Goal: Navigation & Orientation: Understand site structure

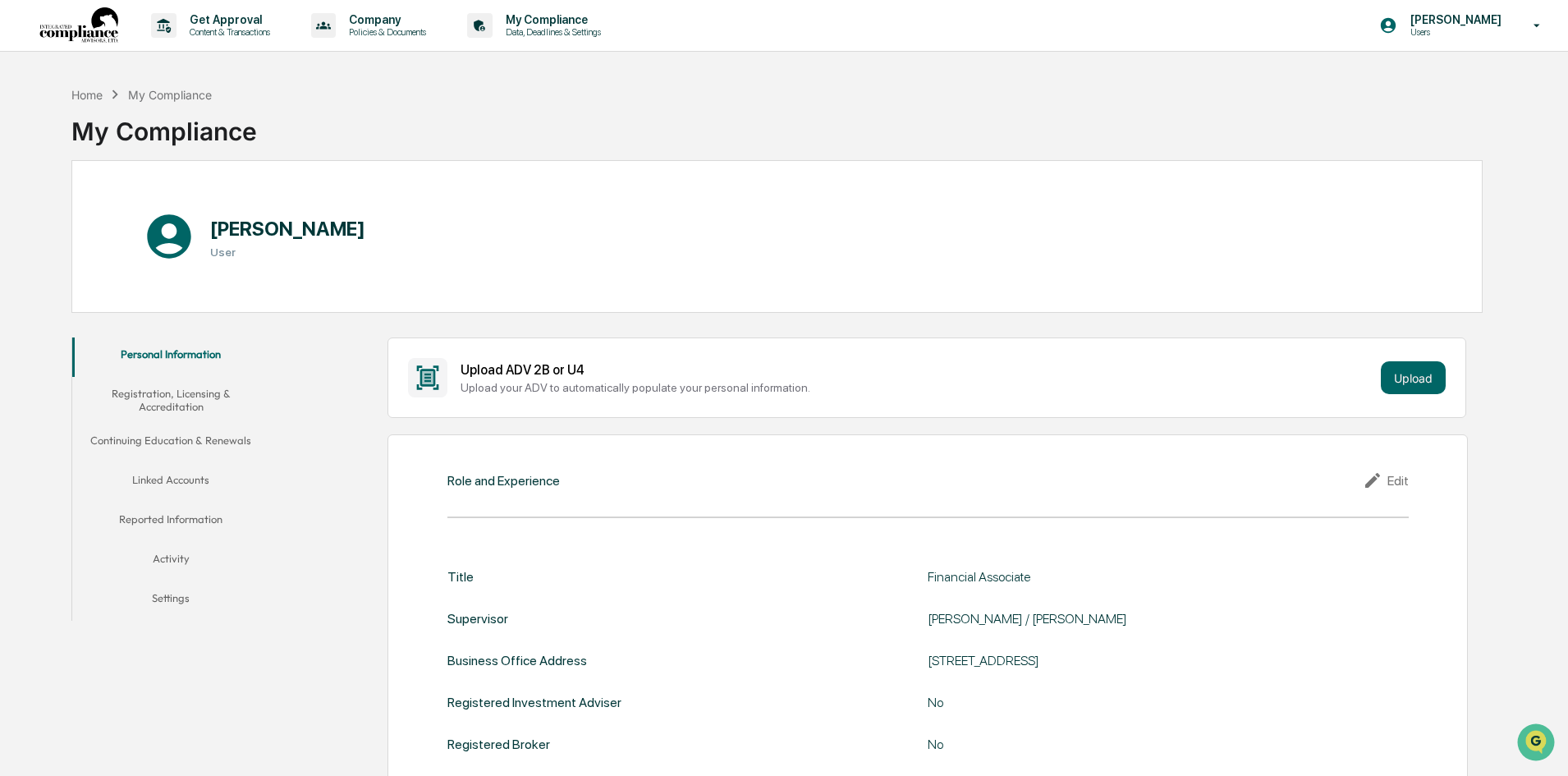
click at [148, 398] on button "Registration, Licensing & Accreditation" at bounding box center [171, 400] width 197 height 47
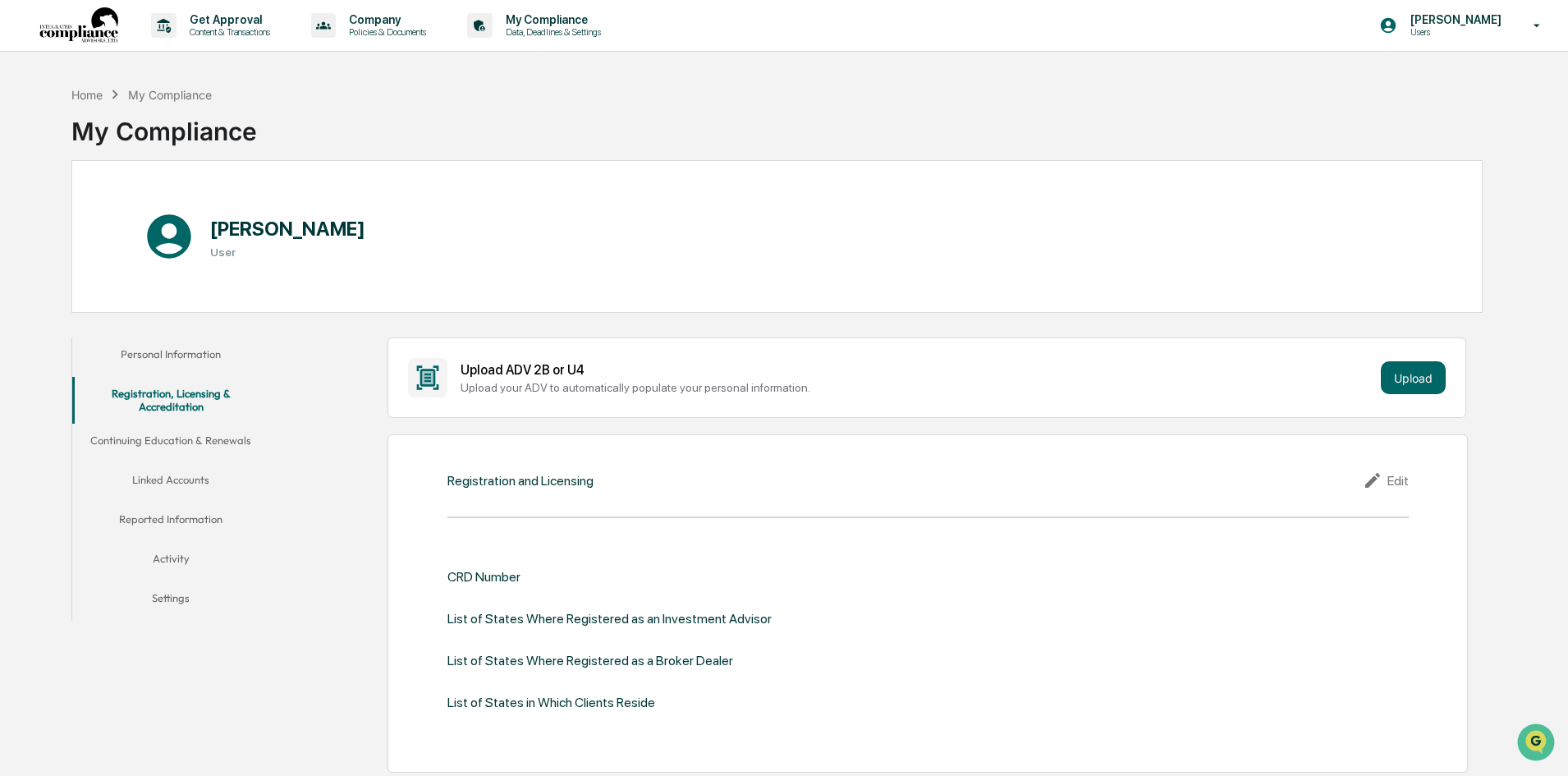
click at [173, 446] on button "Continuing Education & Renewals" at bounding box center [171, 443] width 197 height 39
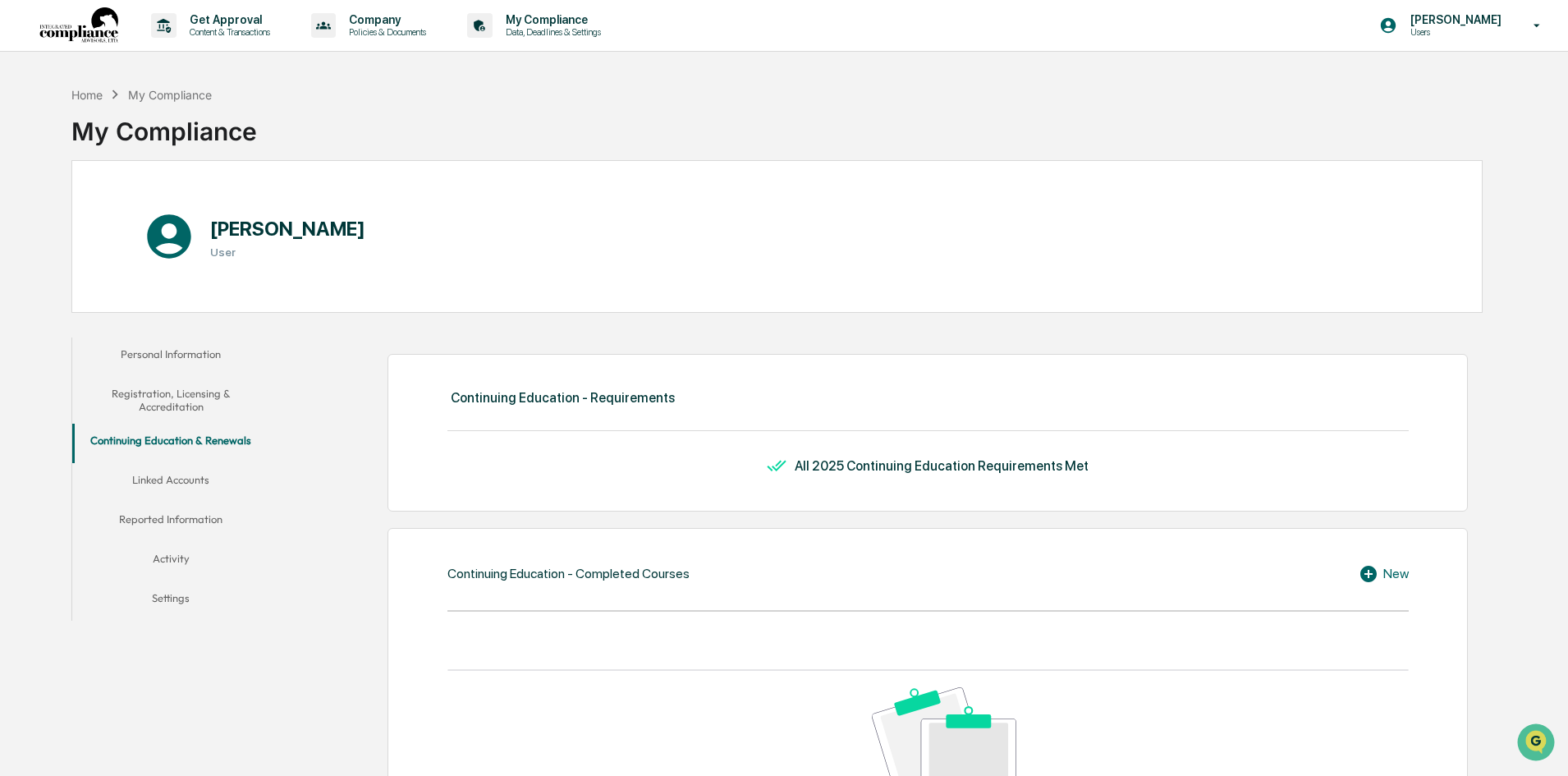
click at [213, 463] on button "Linked Accounts" at bounding box center [171, 482] width 197 height 39
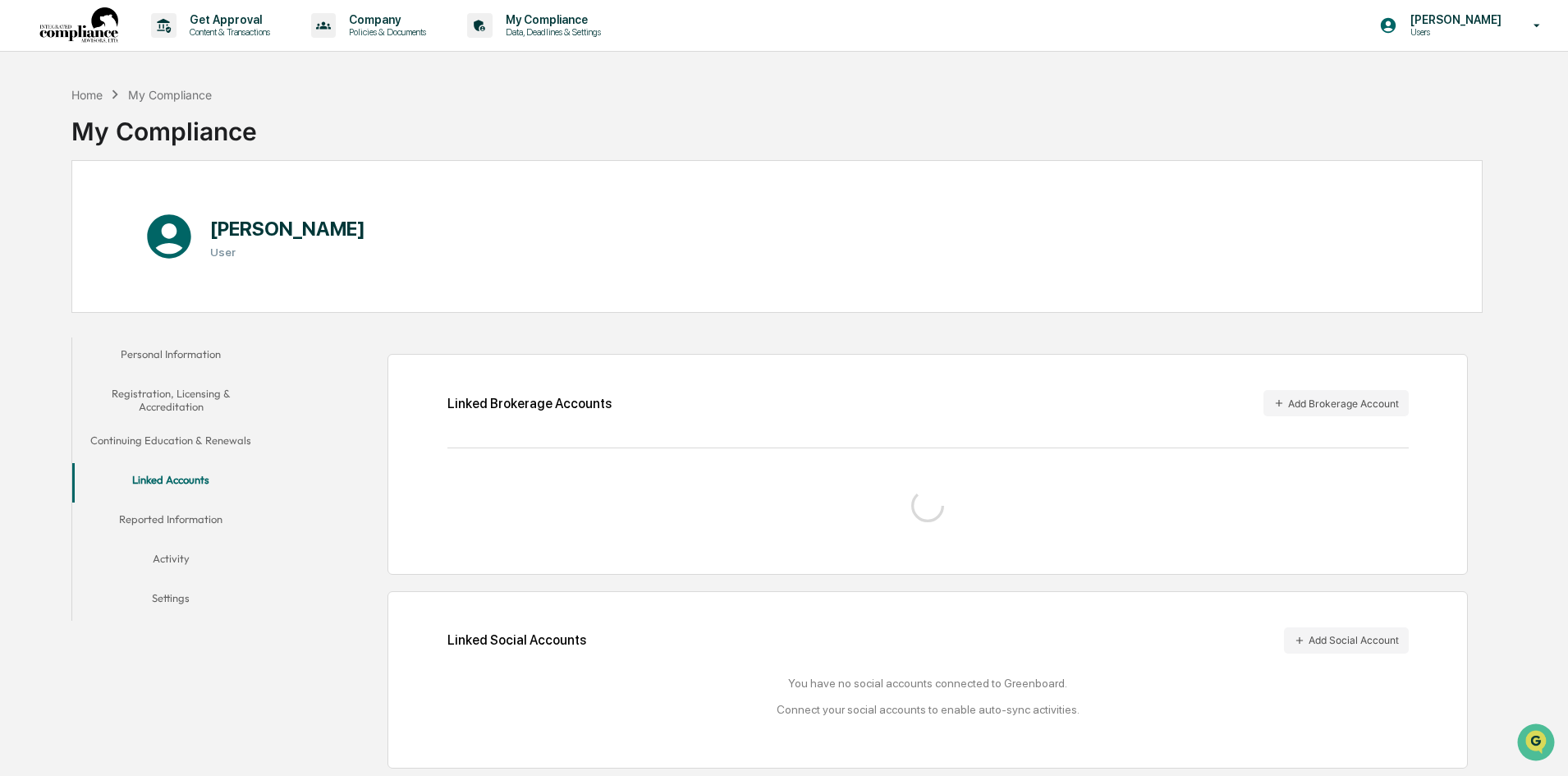
click at [189, 505] on button "Reported Information" at bounding box center [171, 521] width 197 height 39
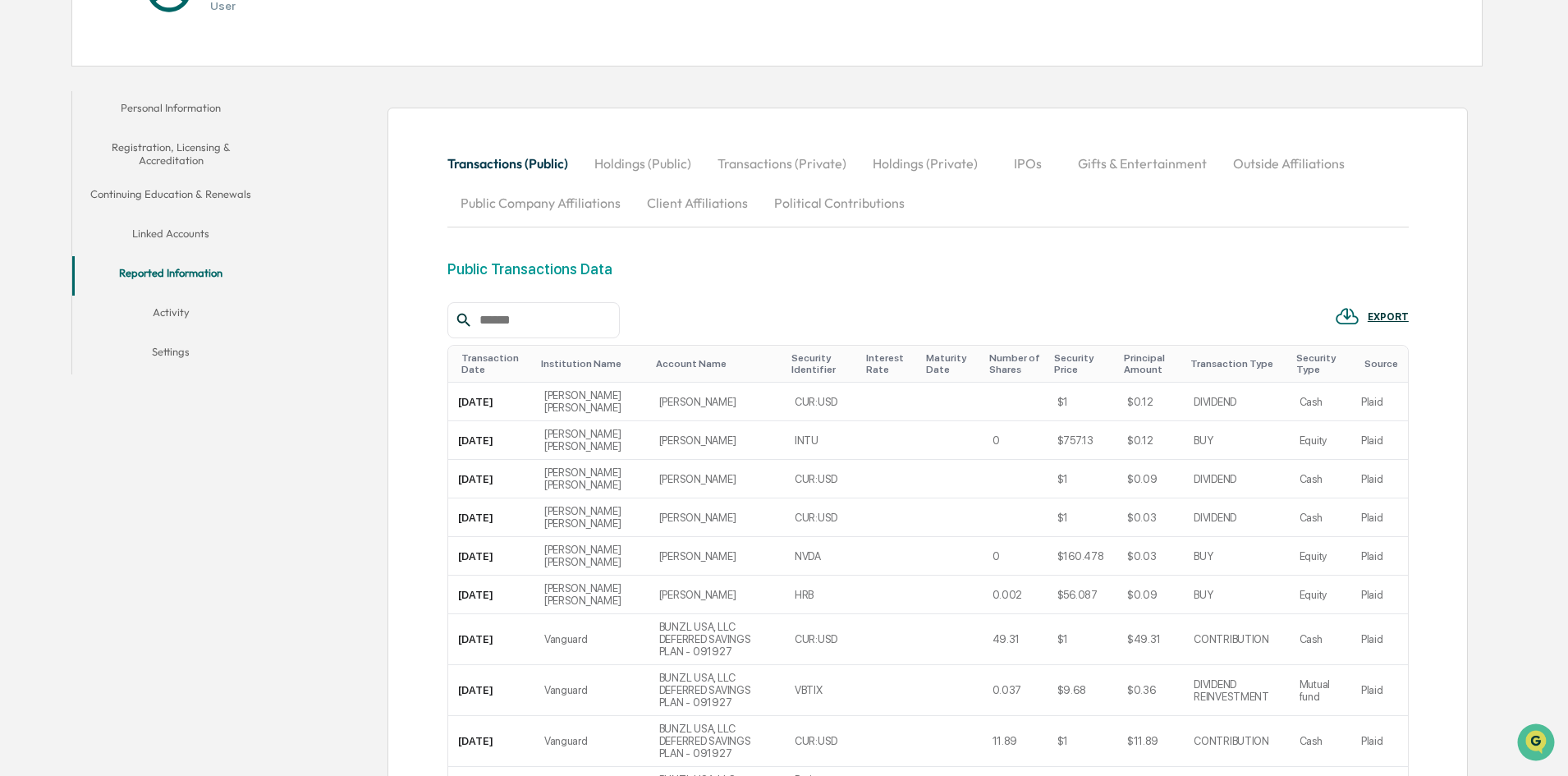
click at [176, 304] on button "Activity" at bounding box center [171, 315] width 197 height 39
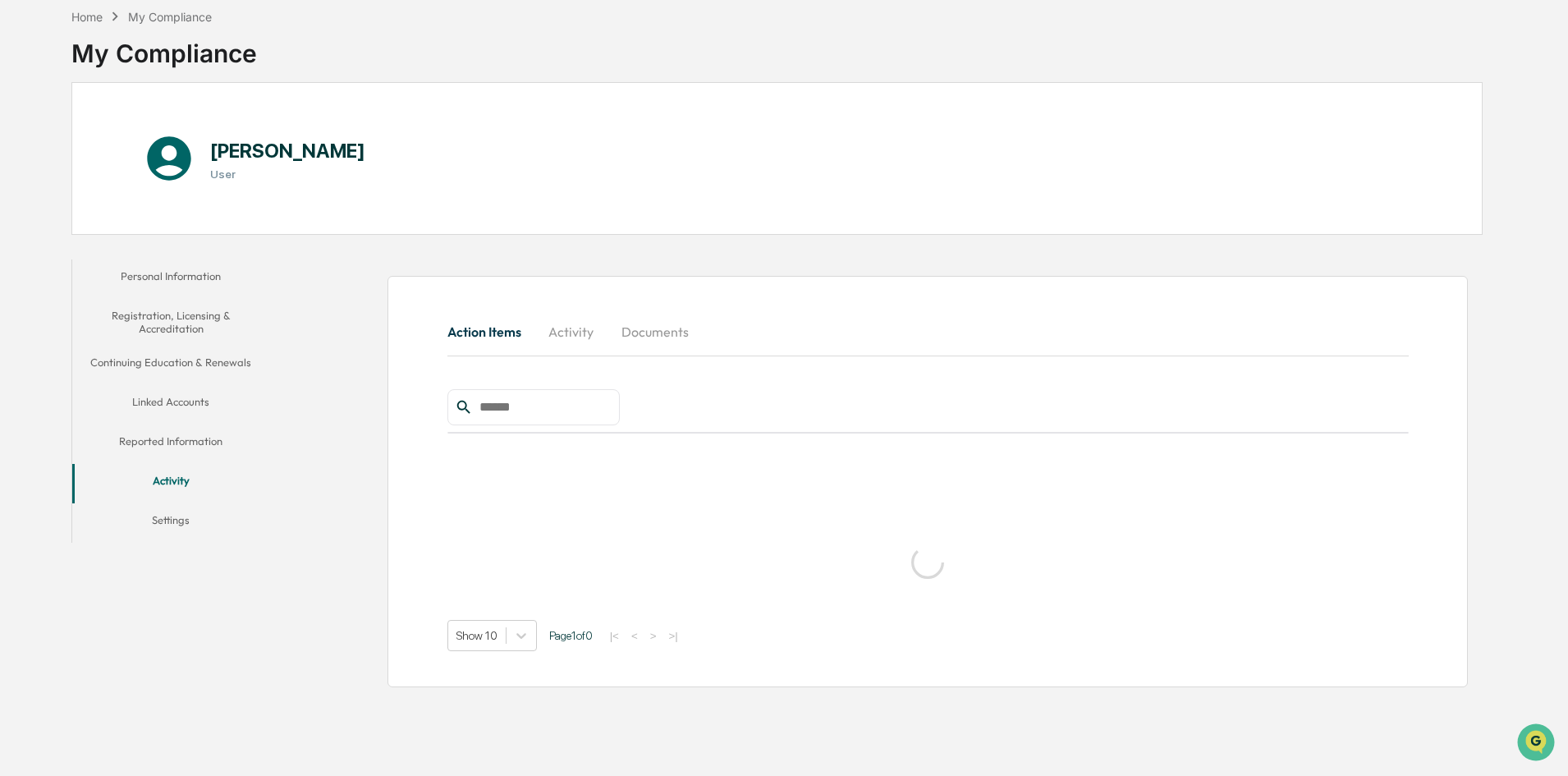
scroll to position [78, 0]
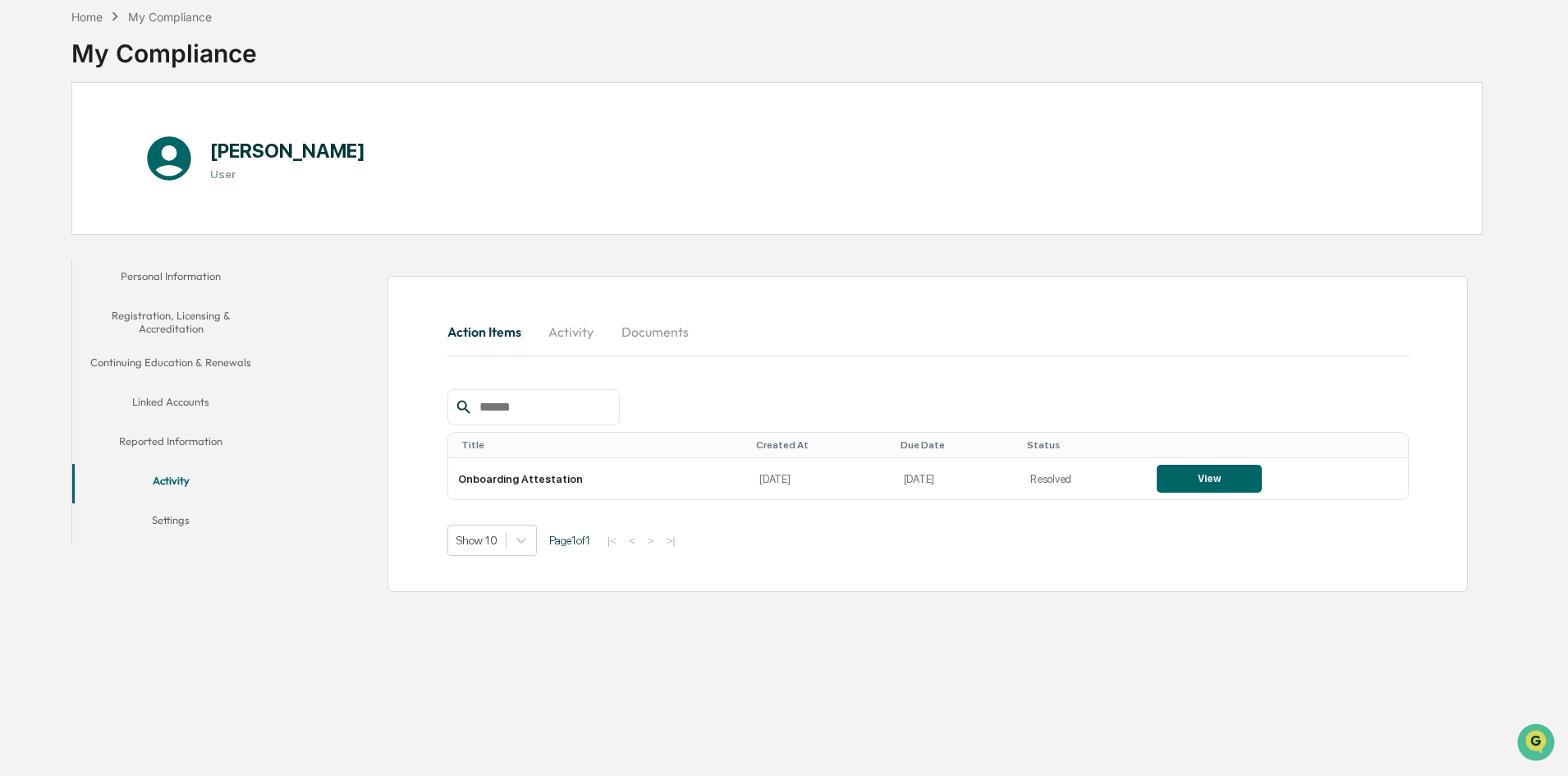
click at [186, 342] on button "Registration, Licensing & Accreditation" at bounding box center [171, 323] width 197 height 47
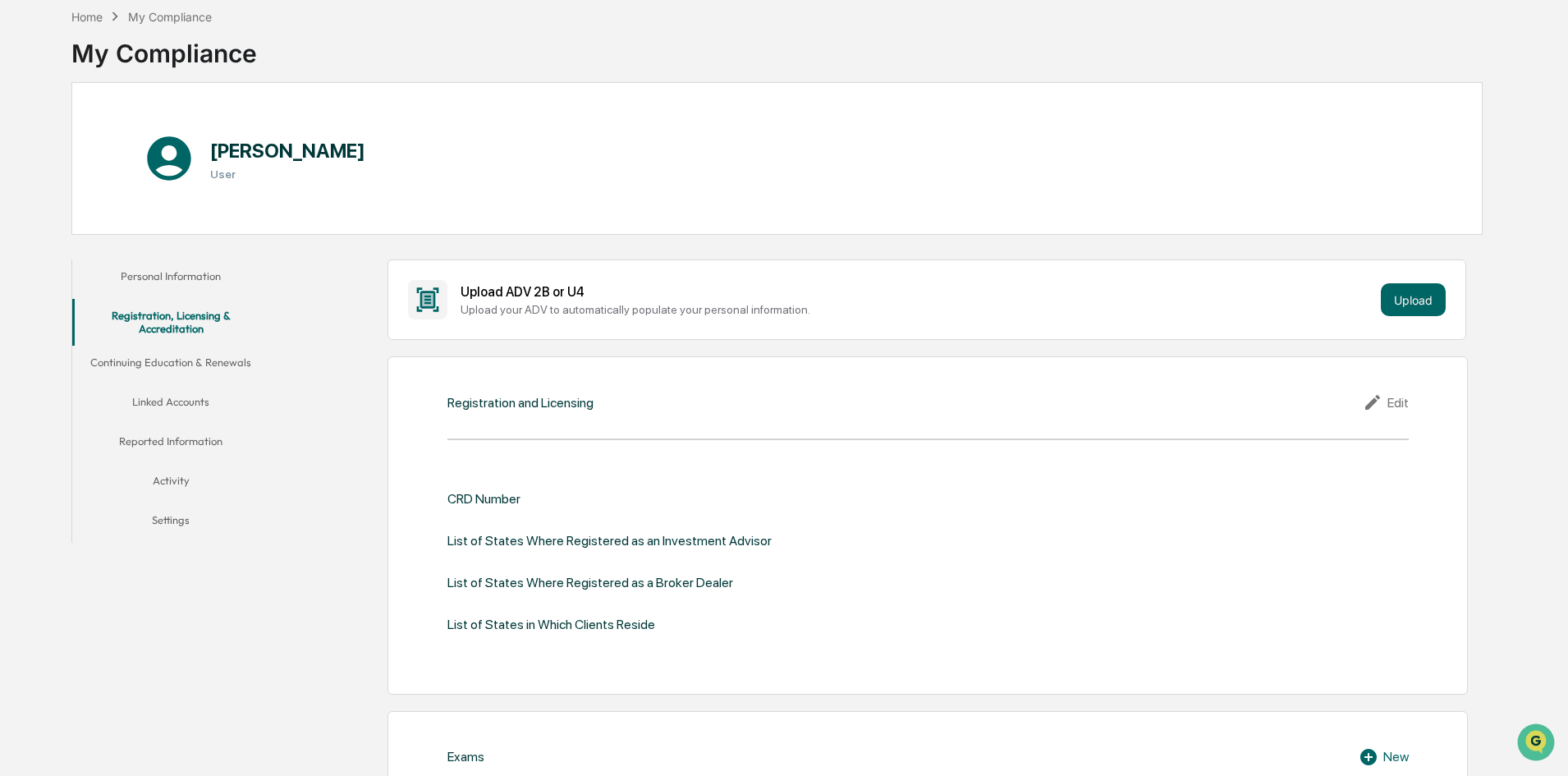
click at [197, 378] on button "Continuing Education & Renewals" at bounding box center [171, 364] width 197 height 39
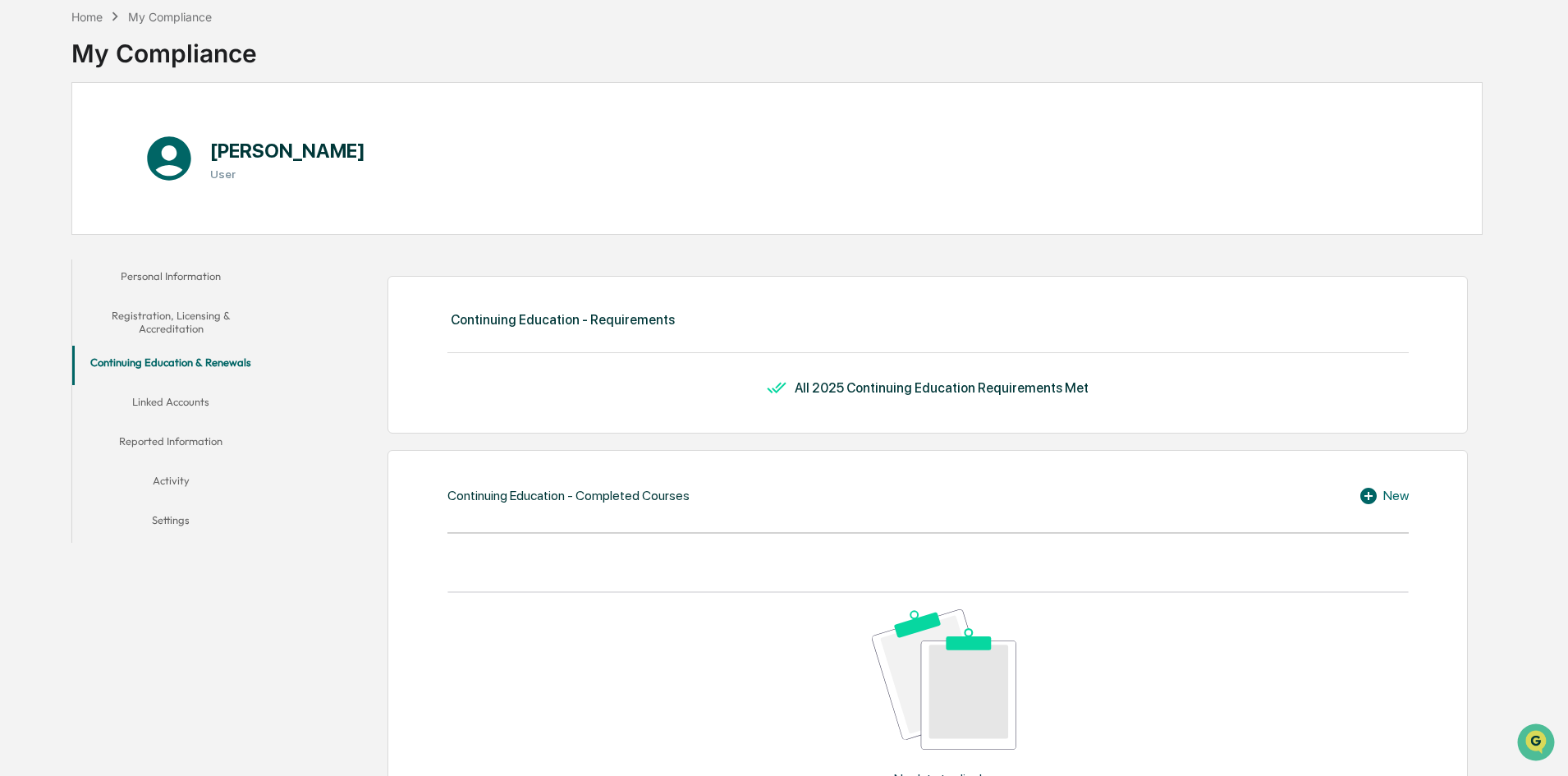
click at [182, 340] on button "Registration, Licensing & Accreditation" at bounding box center [171, 323] width 197 height 47
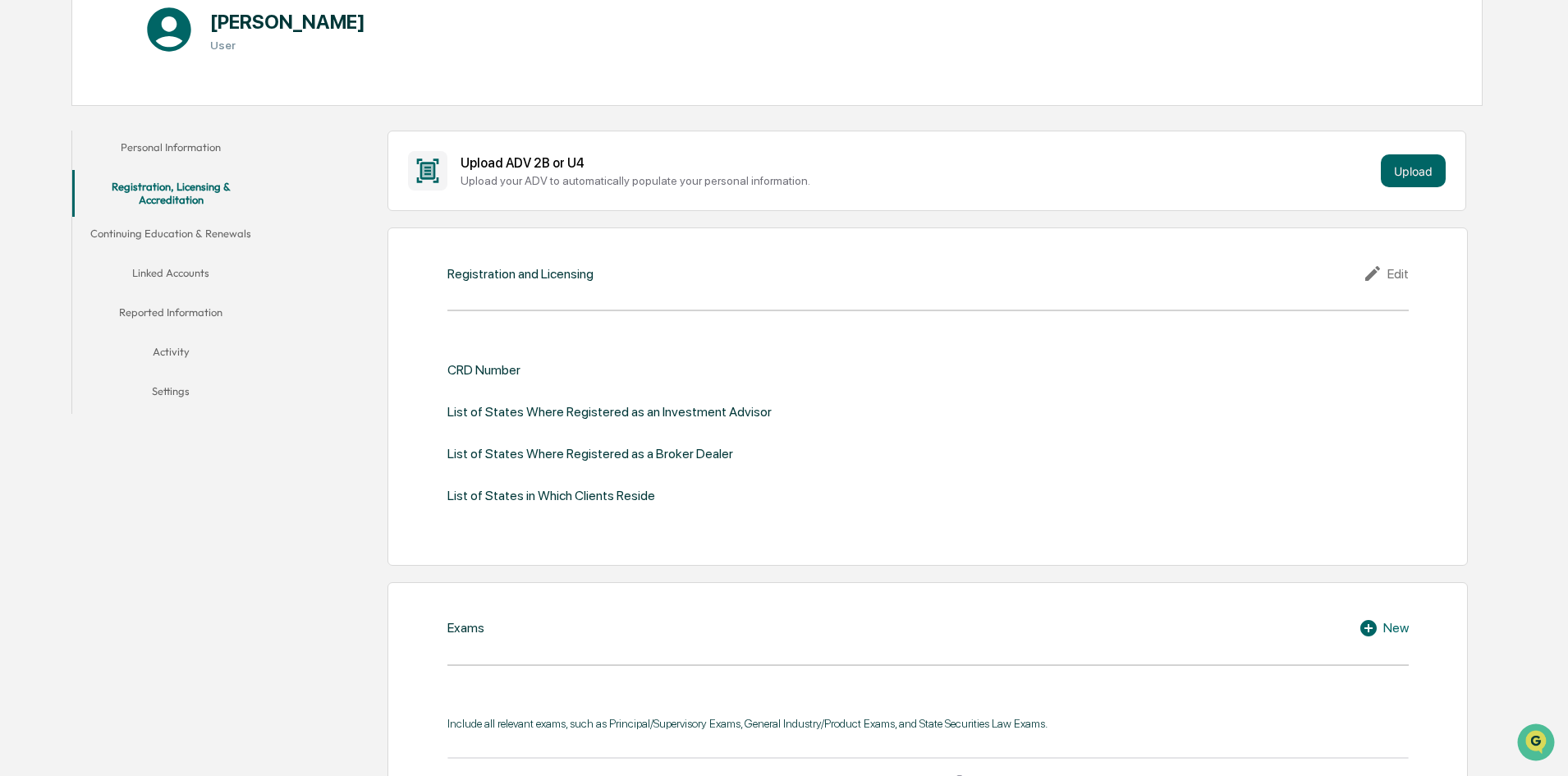
scroll to position [78, 0]
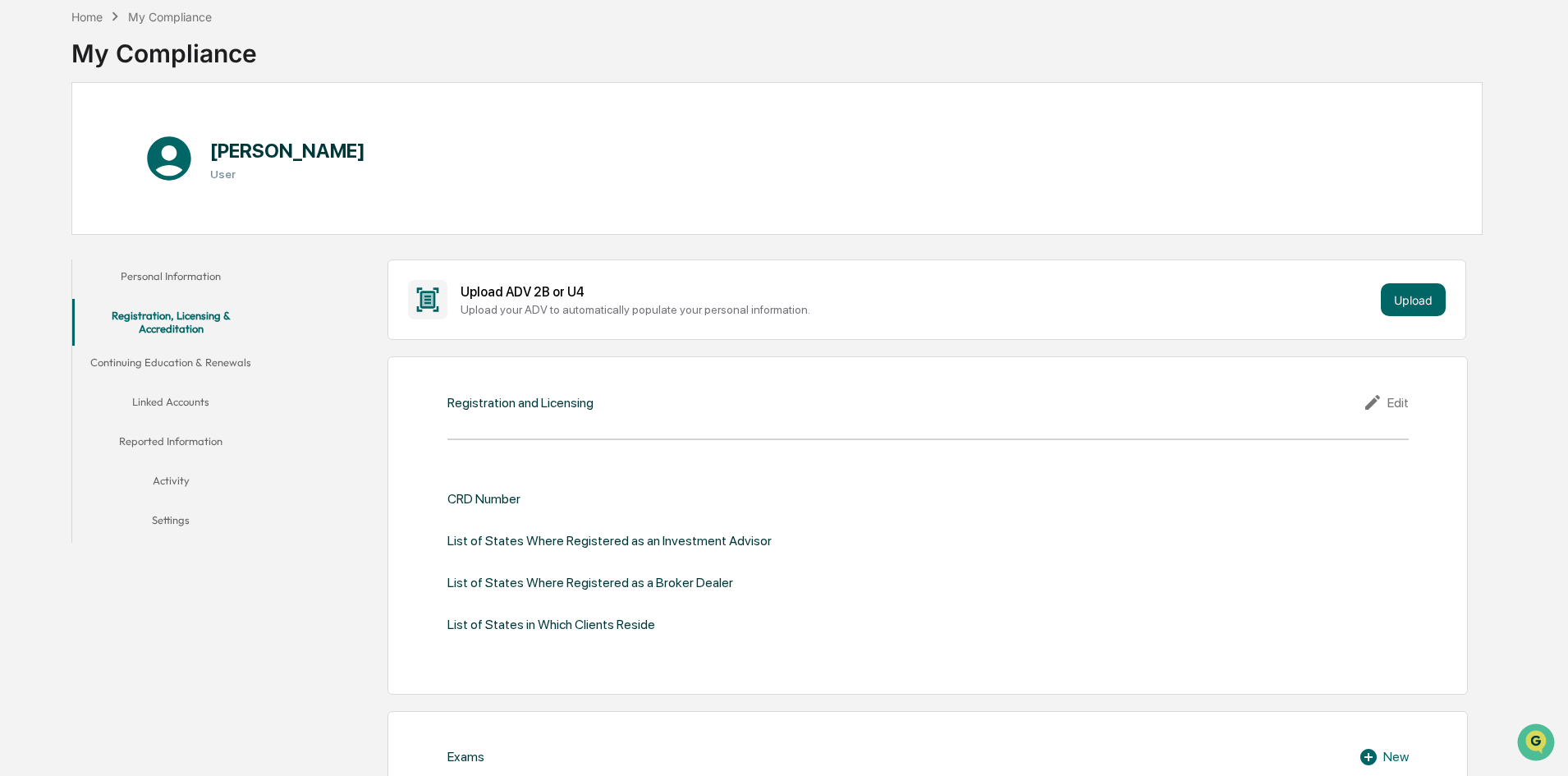
click at [194, 288] on button "Personal Information" at bounding box center [171, 278] width 197 height 39
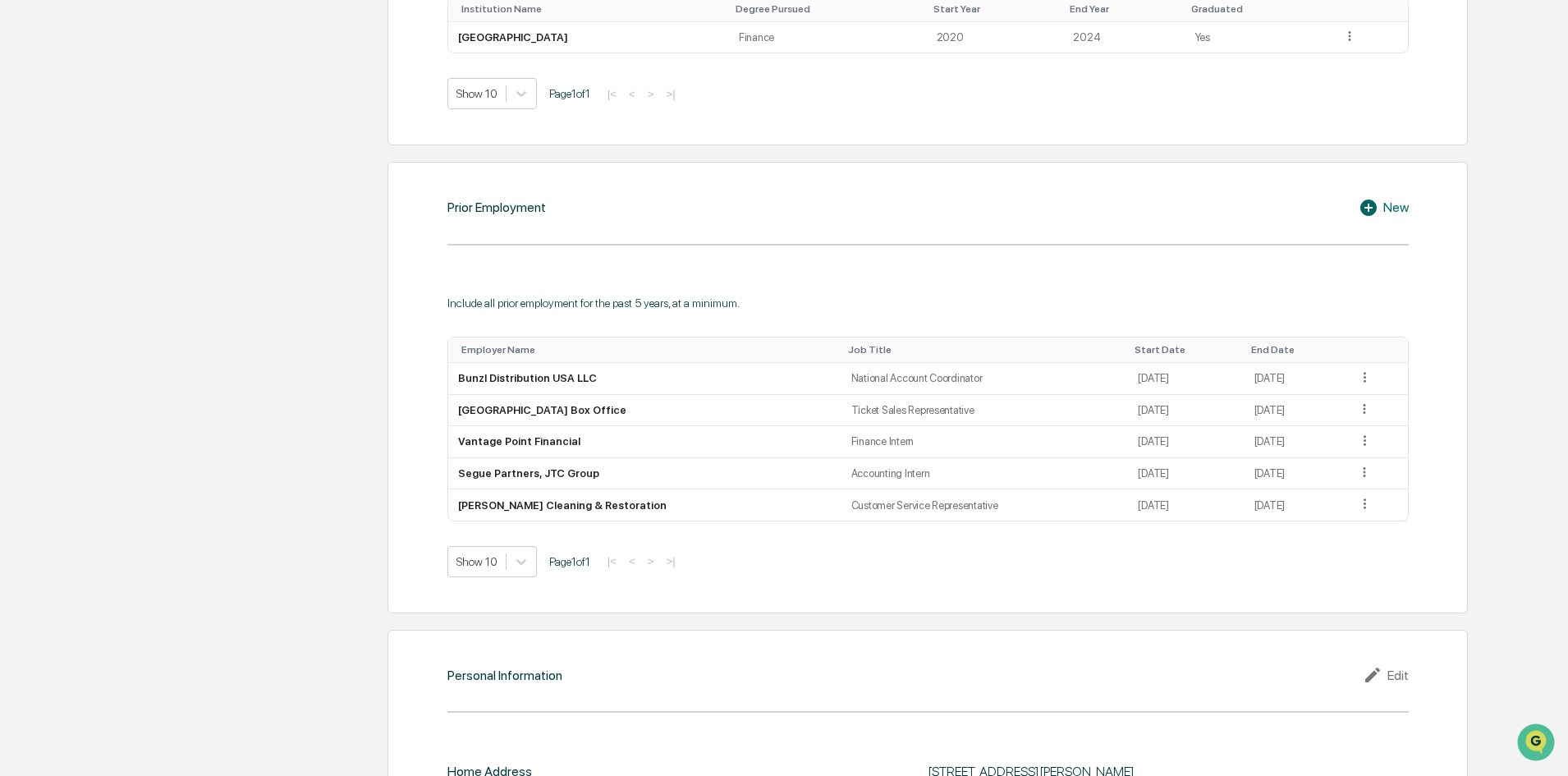
scroll to position [1145, 0]
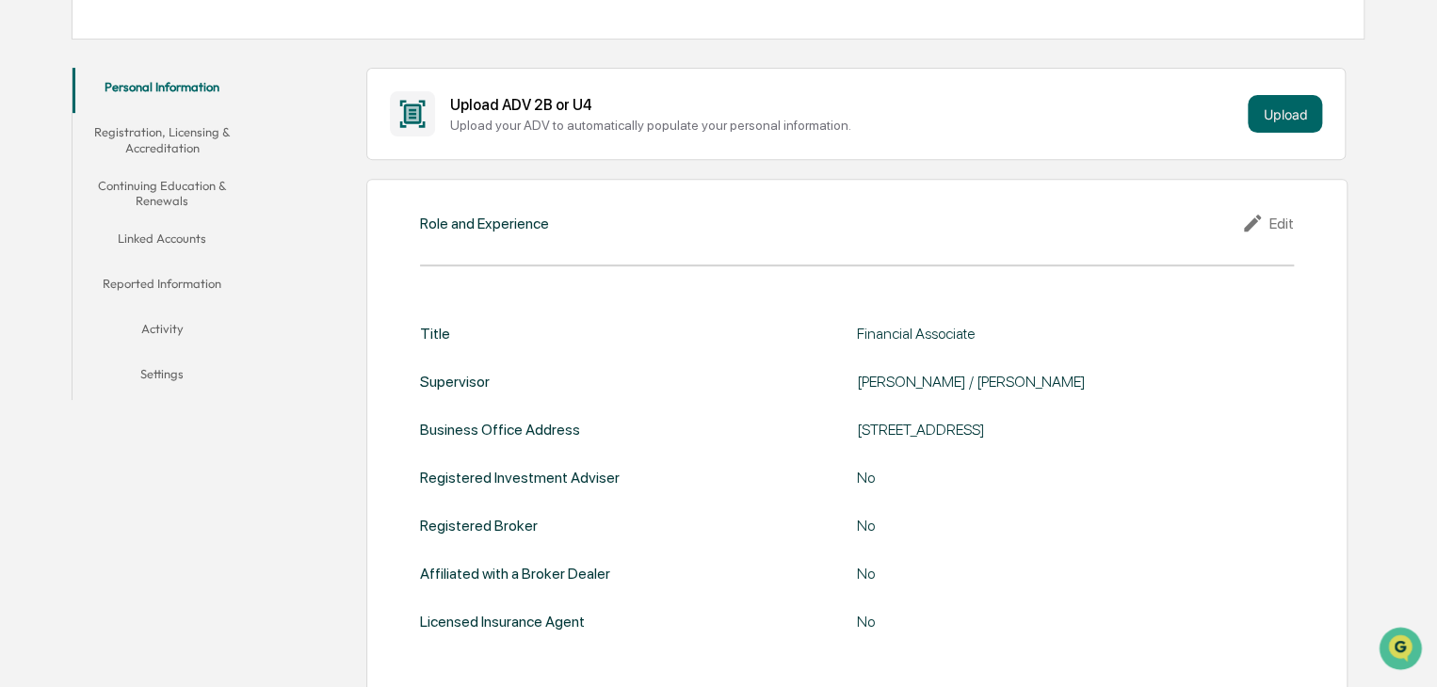
scroll to position [94, 0]
